Goal: Contribute content

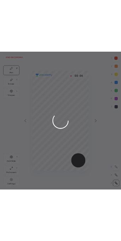
scroll to position [241, 98]
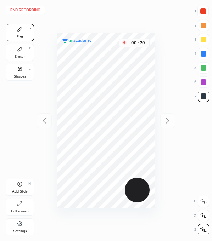
click at [203, 11] on div at bounding box center [203, 11] width 6 height 6
click at [202, 96] on div at bounding box center [203, 96] width 6 height 6
click at [204, 83] on div at bounding box center [203, 82] width 6 height 6
click at [201, 95] on div at bounding box center [203, 96] width 6 height 6
click at [204, 68] on div at bounding box center [203, 68] width 6 height 6
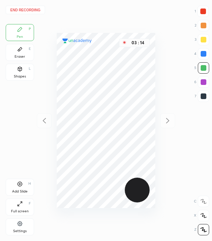
click at [204, 57] on div at bounding box center [202, 53] width 11 height 11
click at [24, 185] on div "Add Slide H" at bounding box center [20, 187] width 28 height 17
click at [204, 100] on div at bounding box center [202, 96] width 11 height 11
click at [51, 120] on div at bounding box center [44, 120] width 15 height 15
click at [37, 11] on button "End recording" at bounding box center [25, 10] width 39 height 8
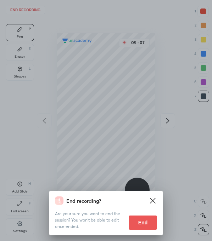
click at [143, 222] on button "End" at bounding box center [142, 222] width 28 height 14
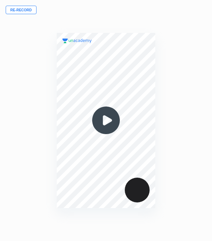
click at [106, 11] on div "00 : 00" at bounding box center [106, 120] width 98 height 241
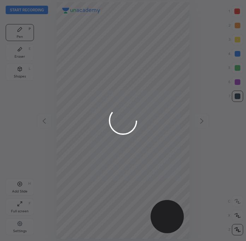
scroll to position [241, 133]
